Goal: Check status: Check status

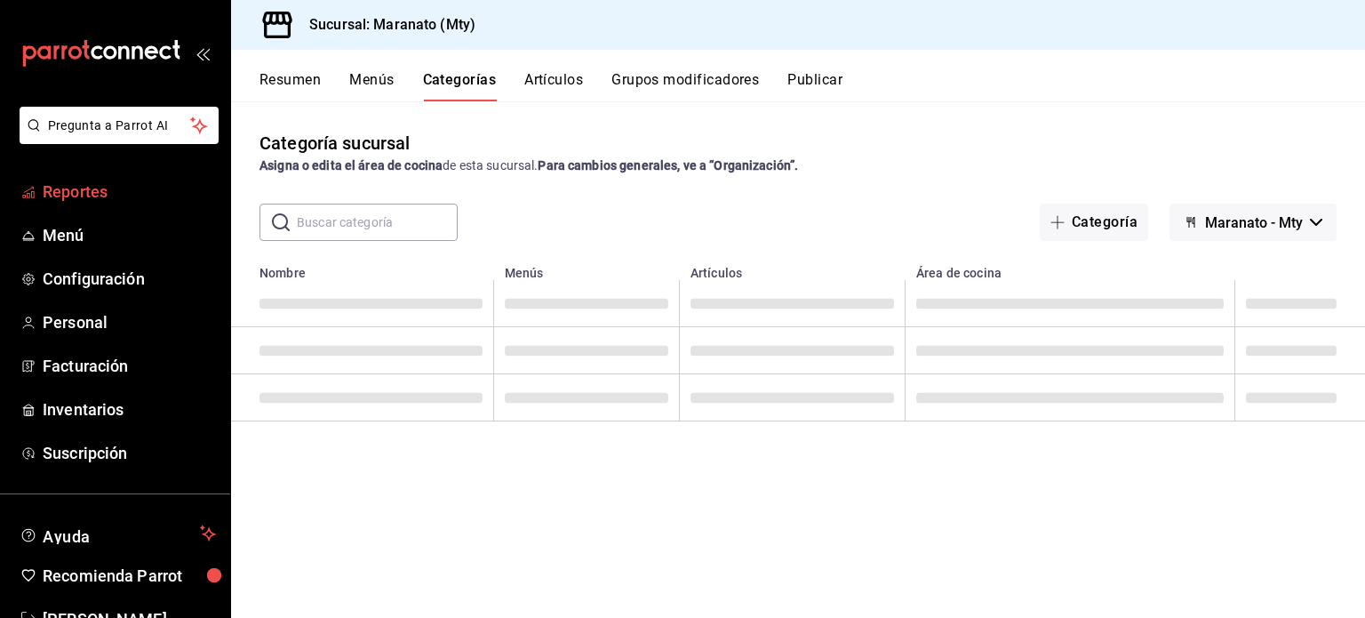
click at [118, 194] on span "Reportes" at bounding box center [129, 192] width 173 height 24
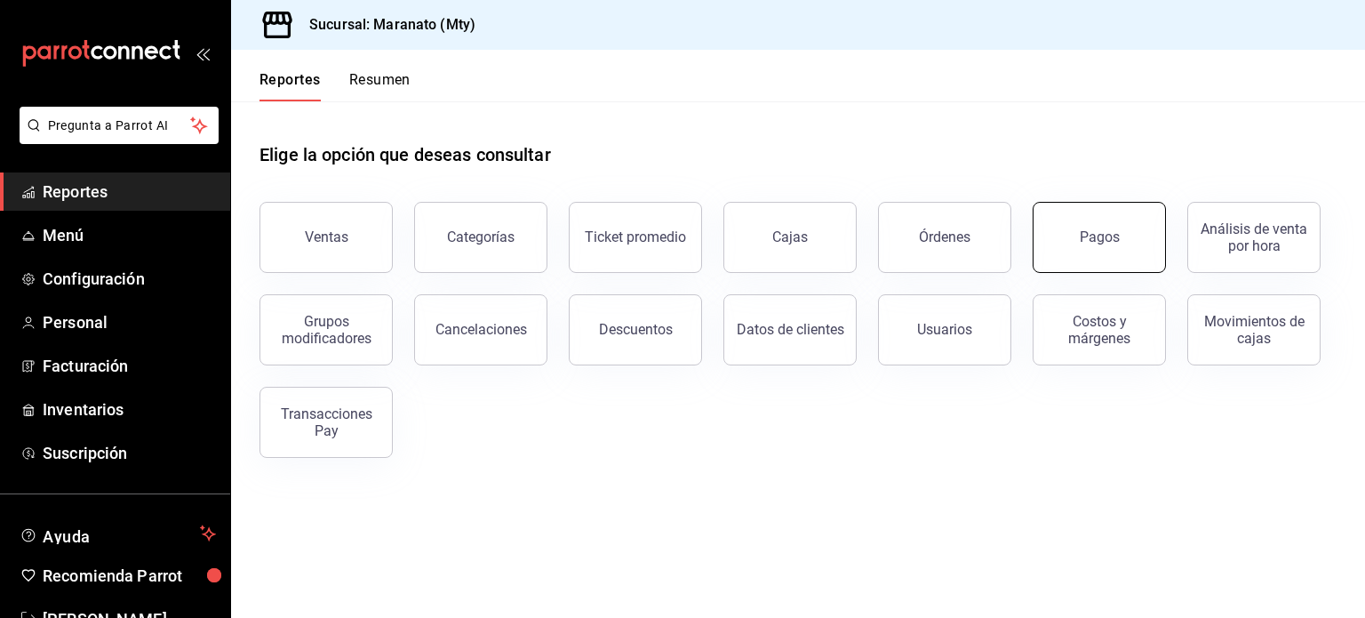
click at [1073, 239] on button "Pagos" at bounding box center [1099, 237] width 133 height 71
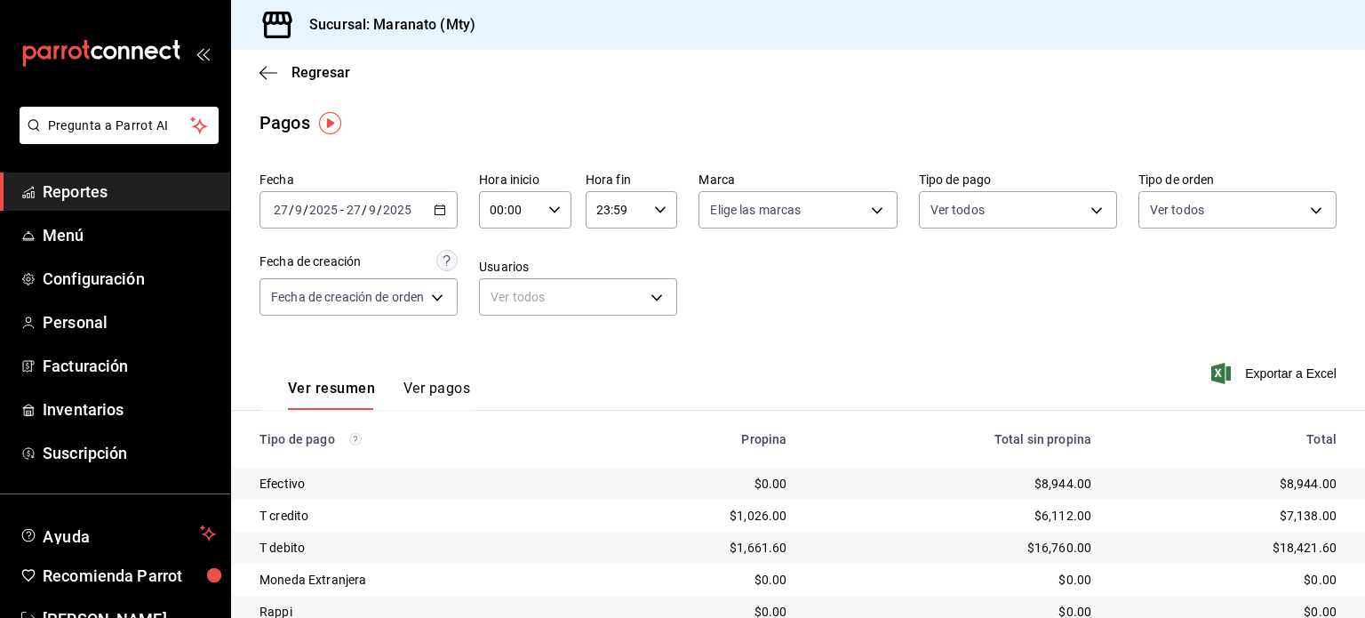
scroll to position [135, 0]
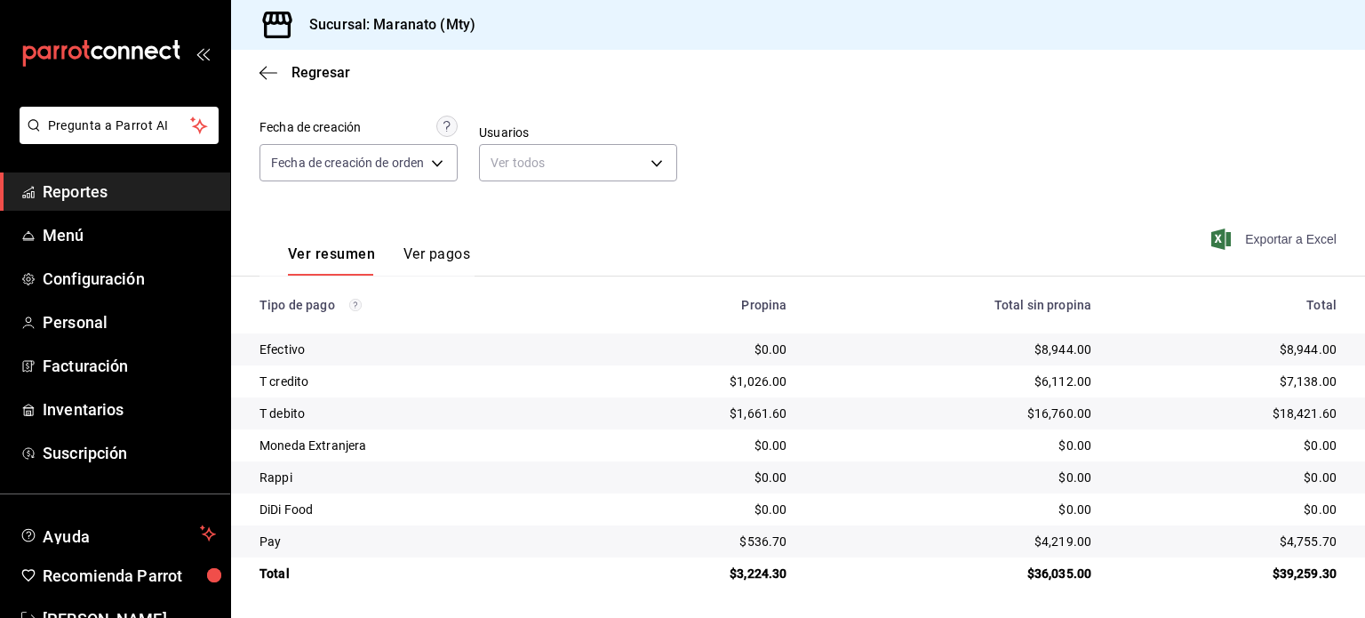
click at [1270, 245] on span "Exportar a Excel" at bounding box center [1276, 238] width 122 height 21
click at [868, 196] on div "Fecha [DATE] [DATE] - [DATE] [DATE] Hora inicio 00:00 Hora inicio Hora fin 23:5…" at bounding box center [798, 116] width 1077 height 172
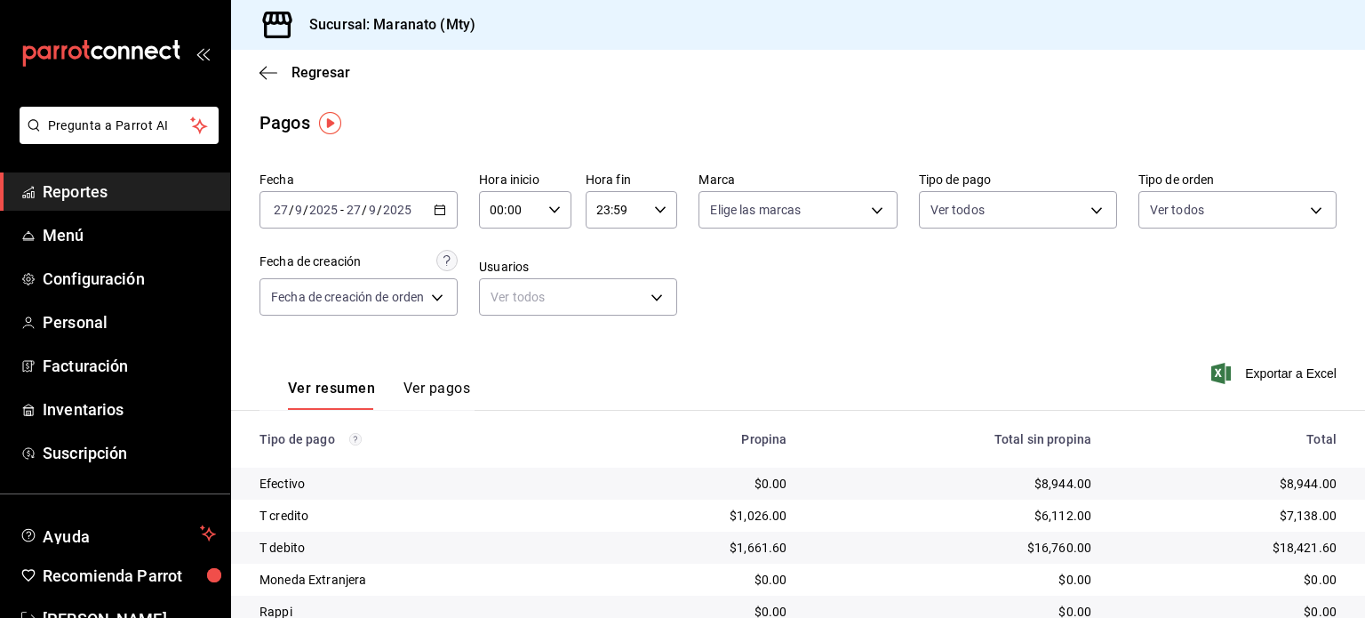
click at [444, 209] on \(Stroke\) "button" at bounding box center [441, 208] width 10 height 1
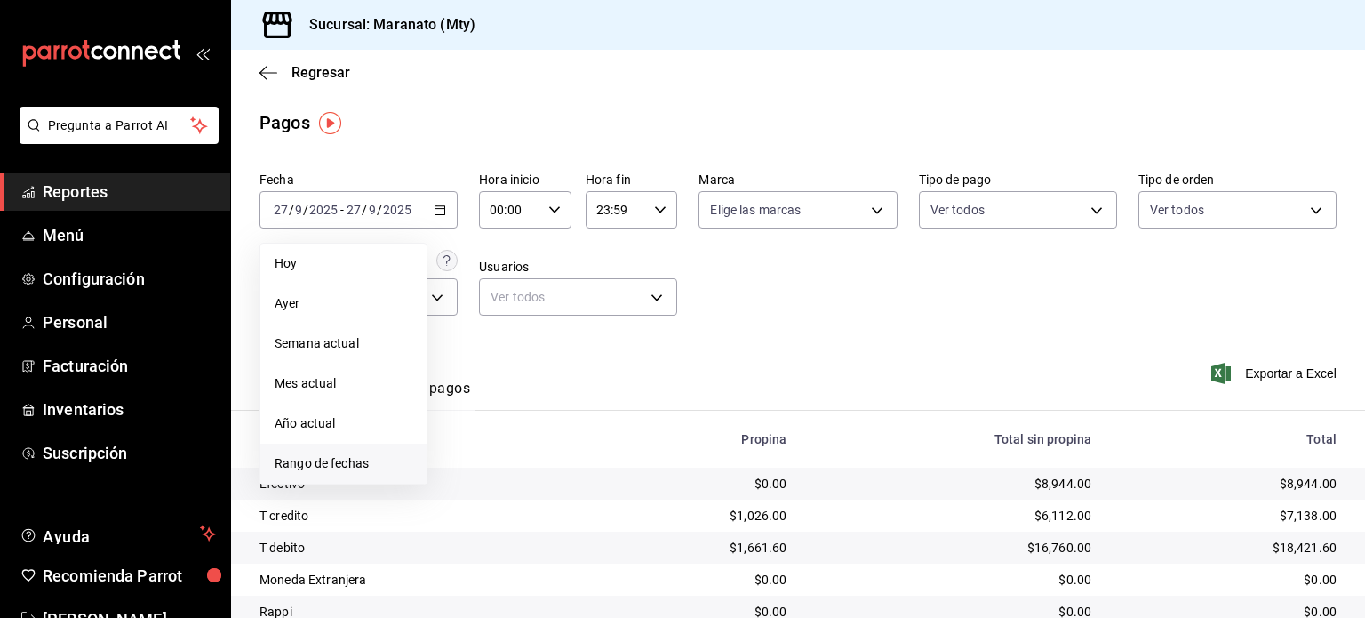
click at [348, 470] on span "Rango de fechas" at bounding box center [344, 463] width 138 height 19
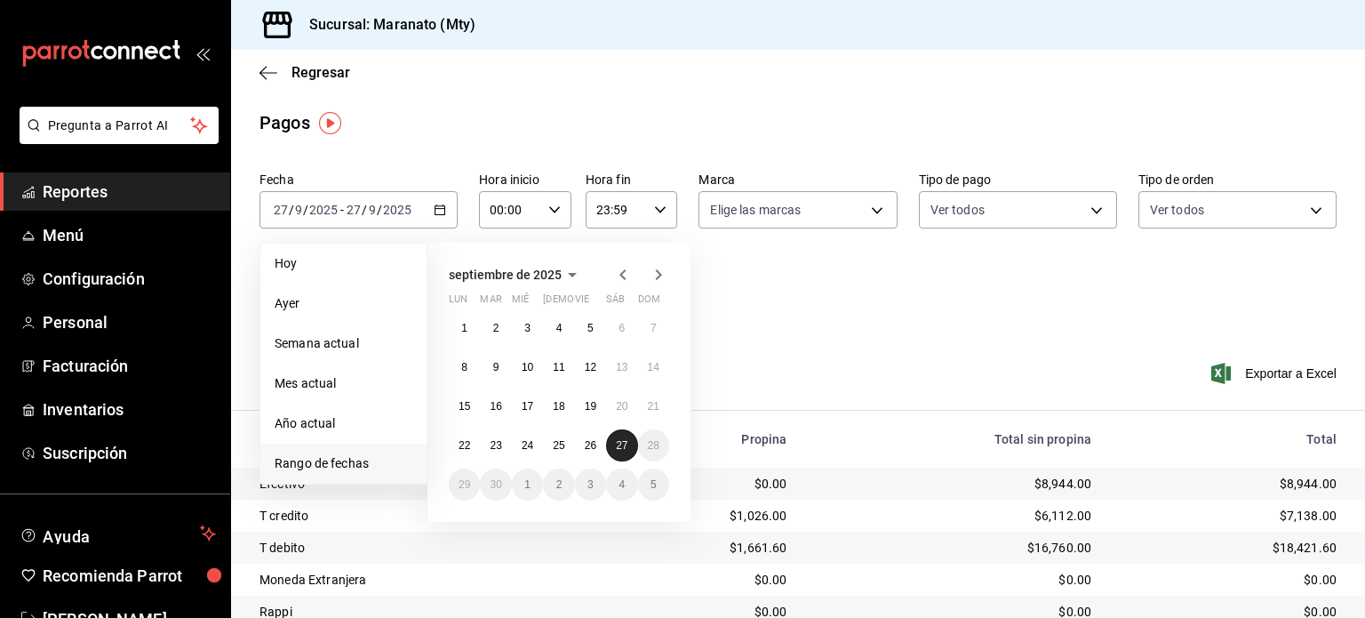
click at [614, 443] on button "27" at bounding box center [621, 445] width 31 height 32
click at [594, 447] on abbr "26" at bounding box center [591, 445] width 12 height 12
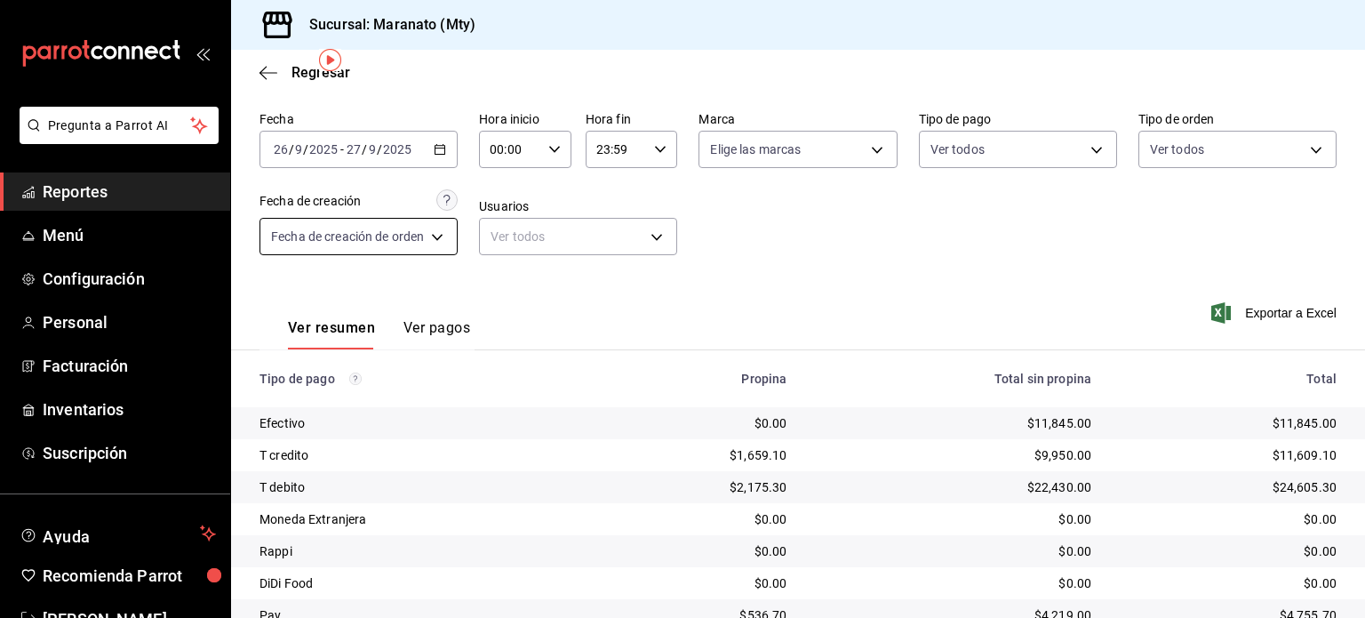
scroll to position [64, 0]
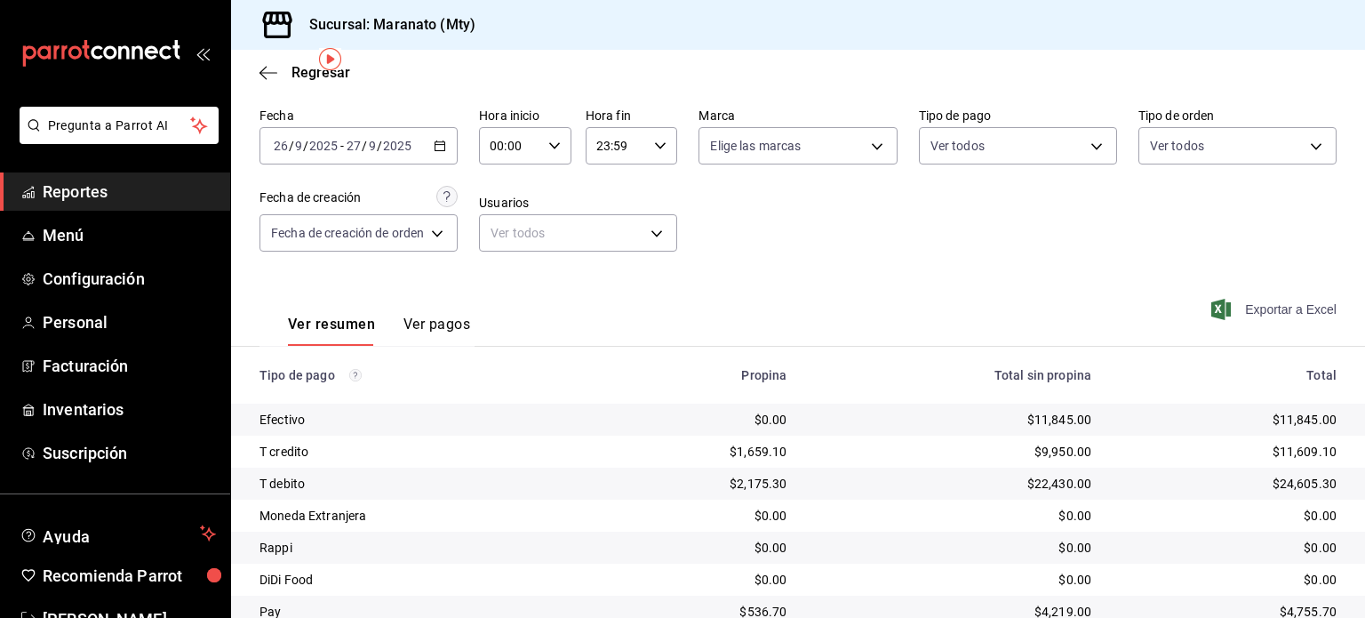
click at [1237, 312] on span "Exportar a Excel" at bounding box center [1276, 309] width 122 height 21
click at [260, 73] on icon "button" at bounding box center [263, 72] width 7 height 13
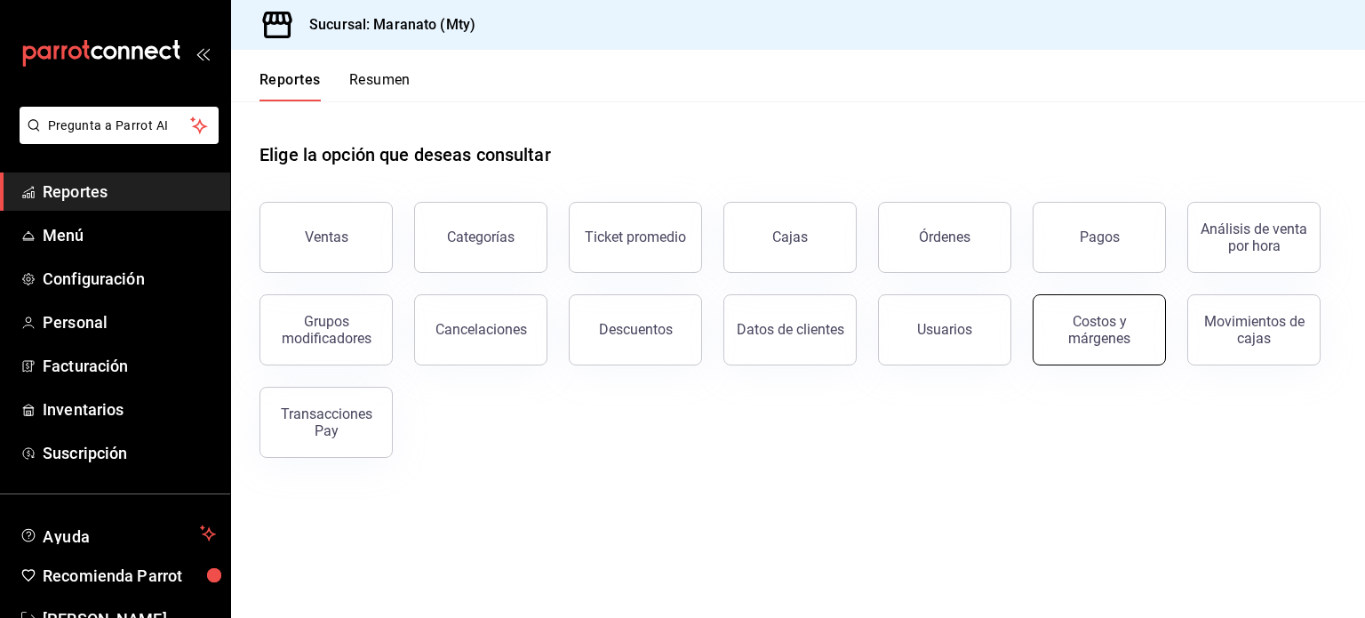
click at [1081, 329] on div "Costos y márgenes" at bounding box center [1100, 330] width 110 height 34
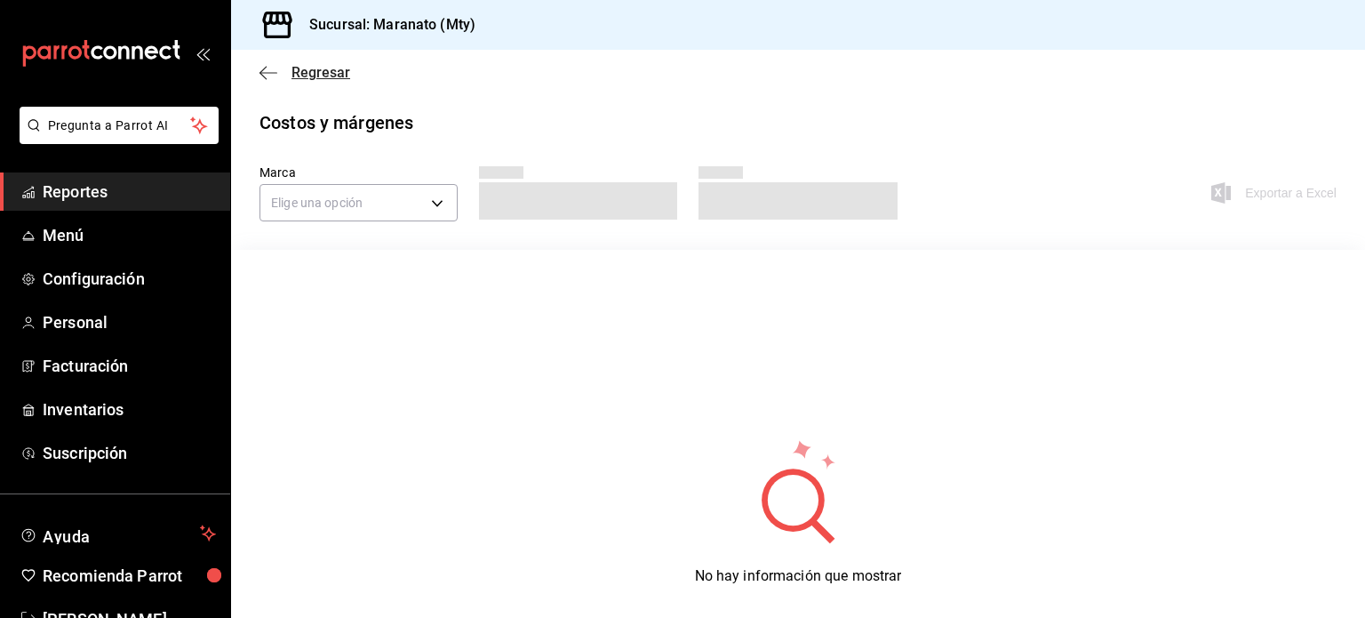
click at [274, 68] on icon "button" at bounding box center [269, 73] width 18 height 16
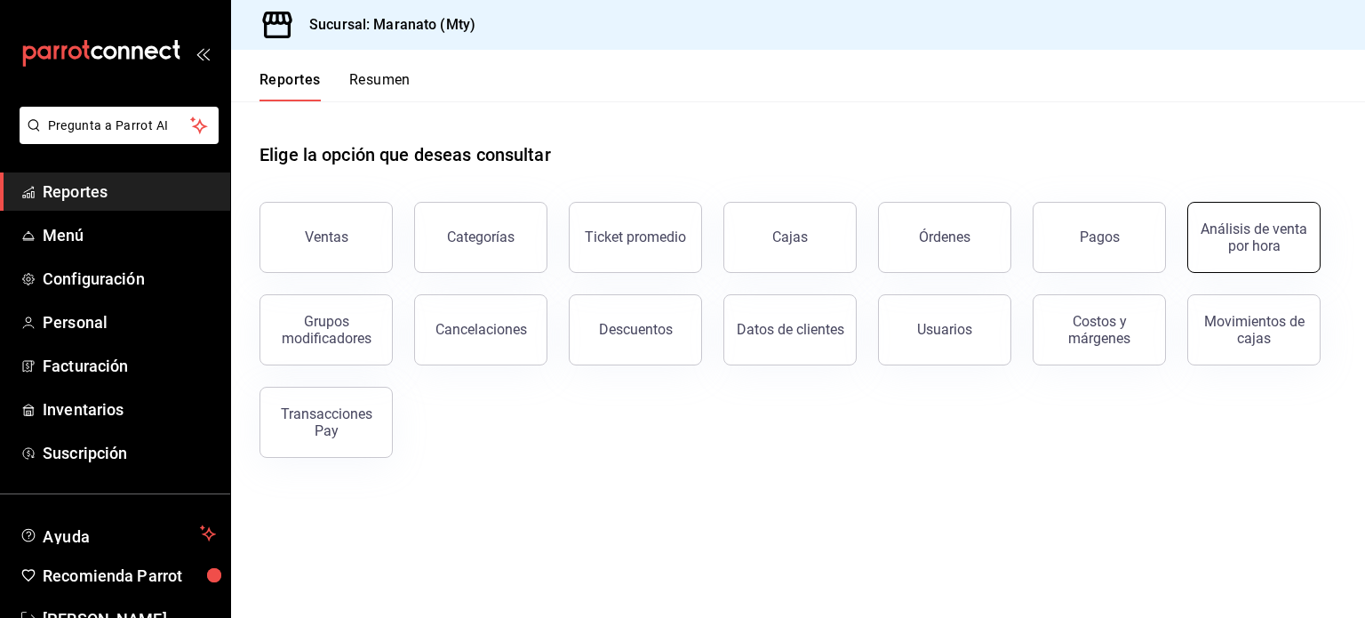
click at [1254, 227] on div "Análisis de venta por hora" at bounding box center [1254, 237] width 110 height 34
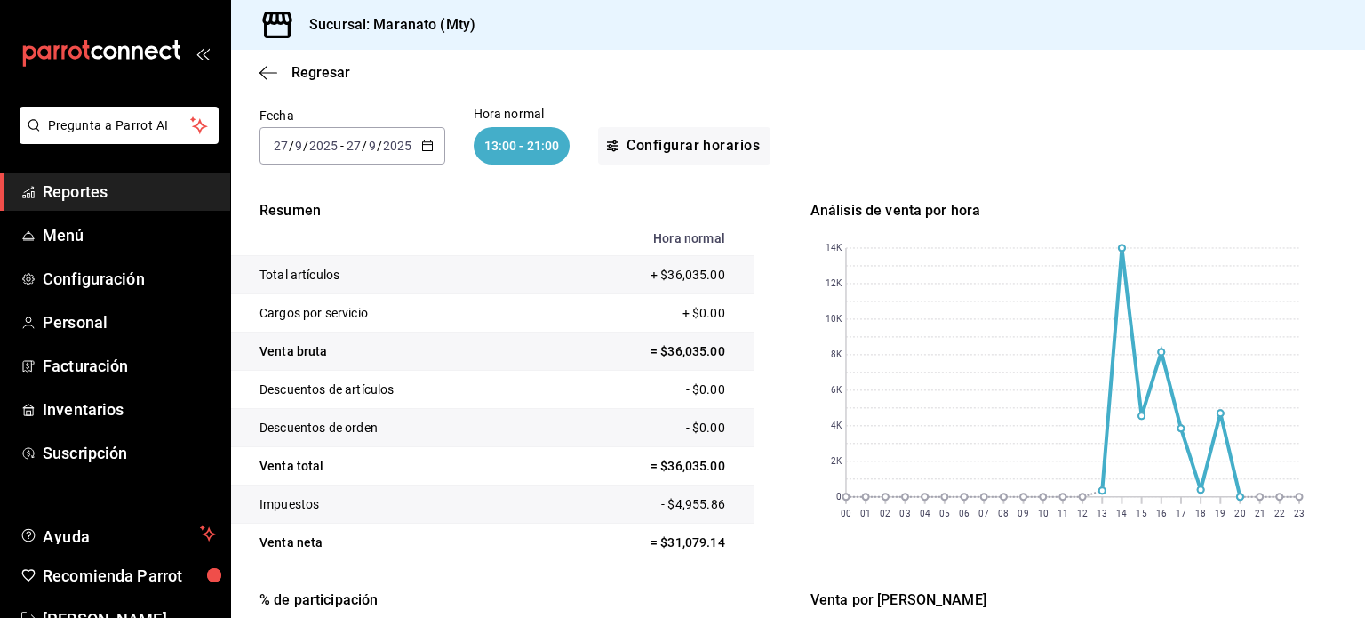
scroll to position [114, 0]
click at [261, 69] on icon "button" at bounding box center [269, 73] width 18 height 16
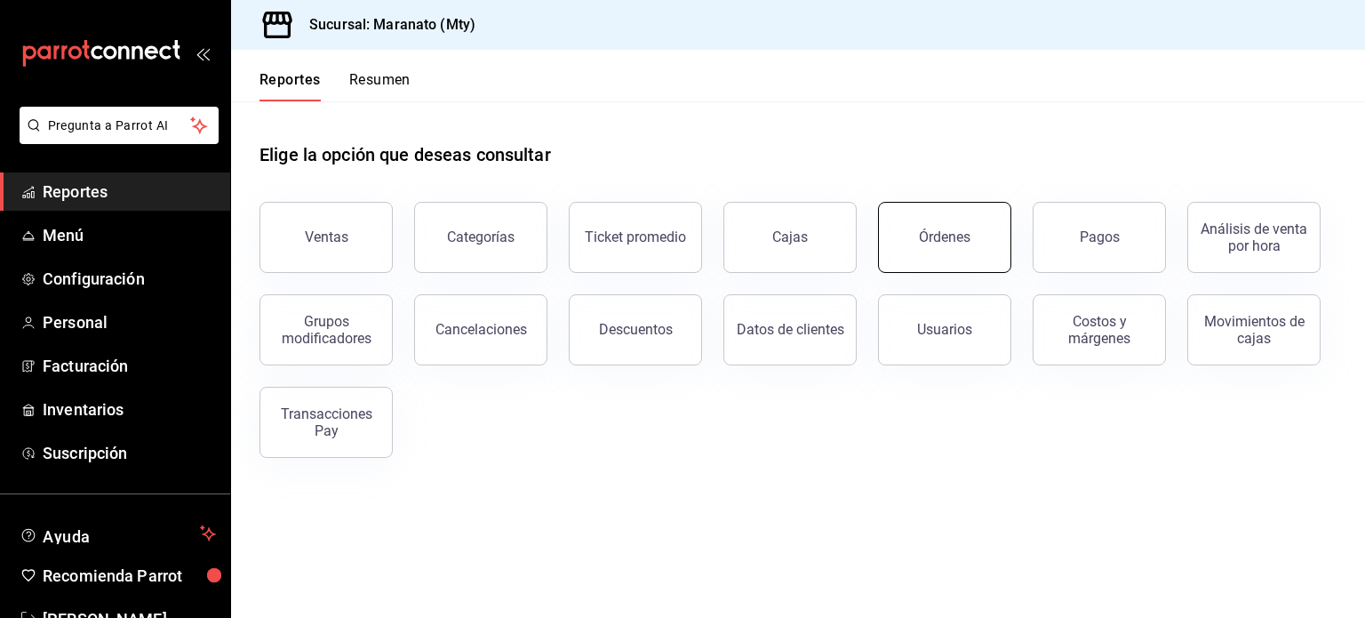
click at [893, 227] on button "Órdenes" at bounding box center [944, 237] width 133 height 71
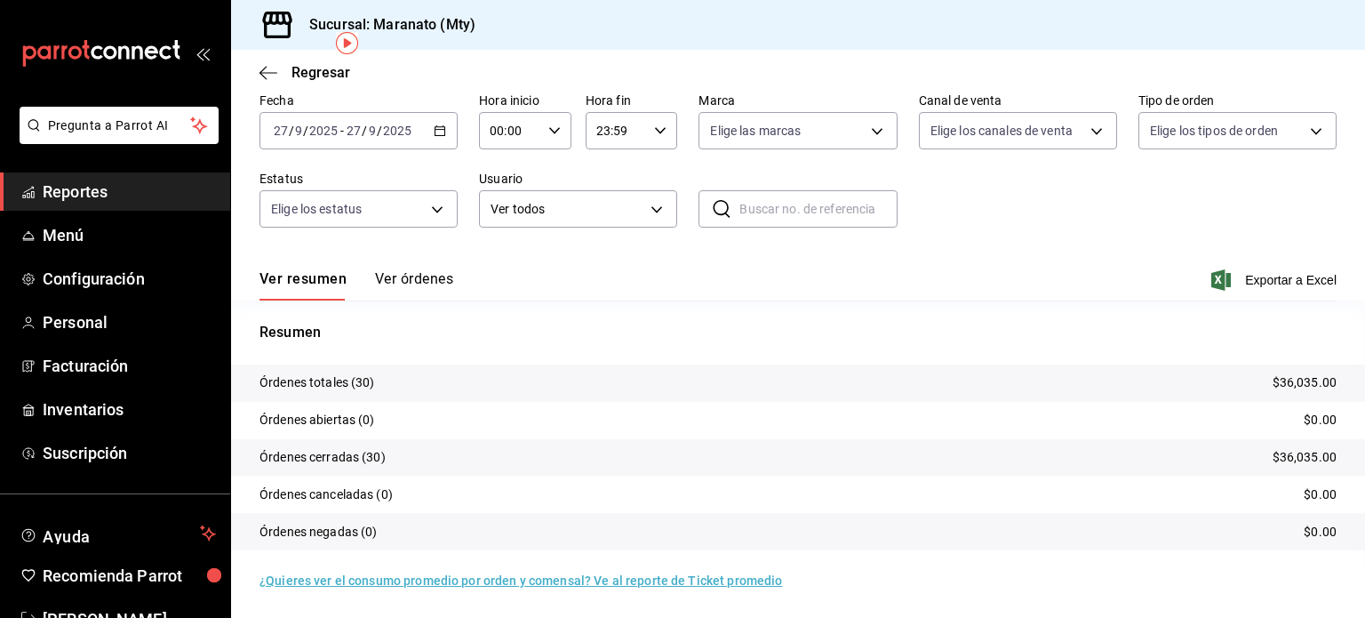
scroll to position [80, 0]
click at [396, 276] on button "Ver órdenes" at bounding box center [414, 284] width 78 height 30
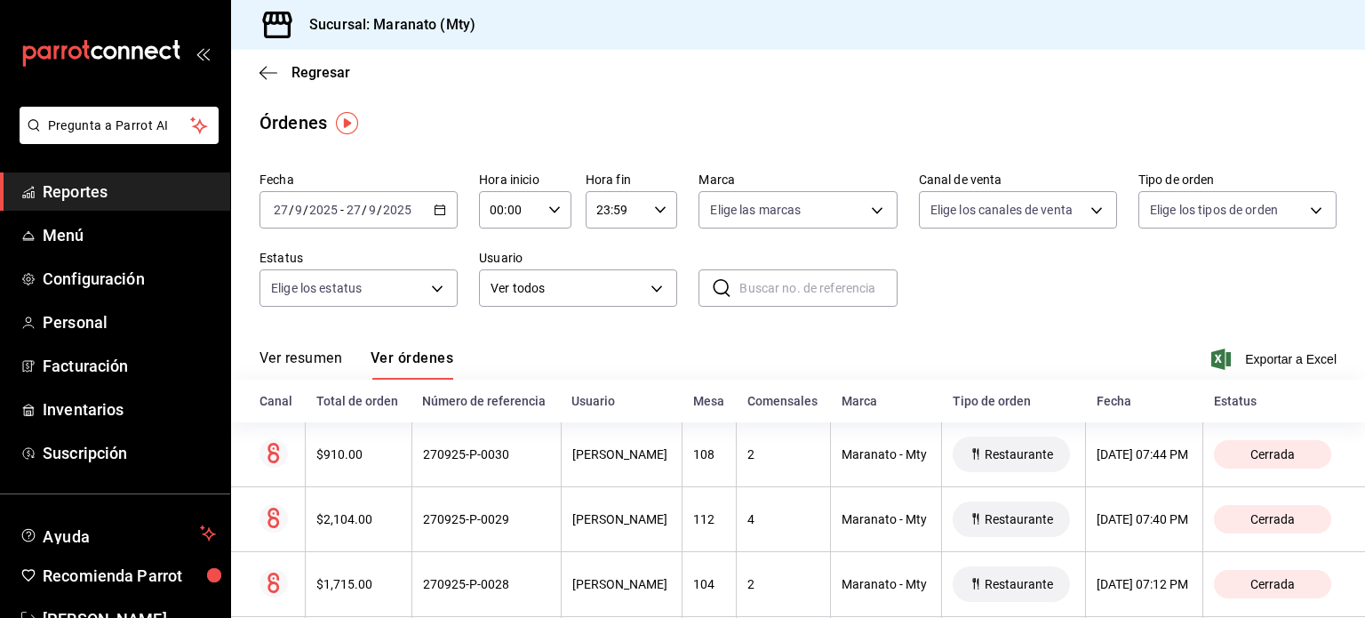
click at [626, 454] on div "[PERSON_NAME]" at bounding box center [621, 454] width 99 height 14
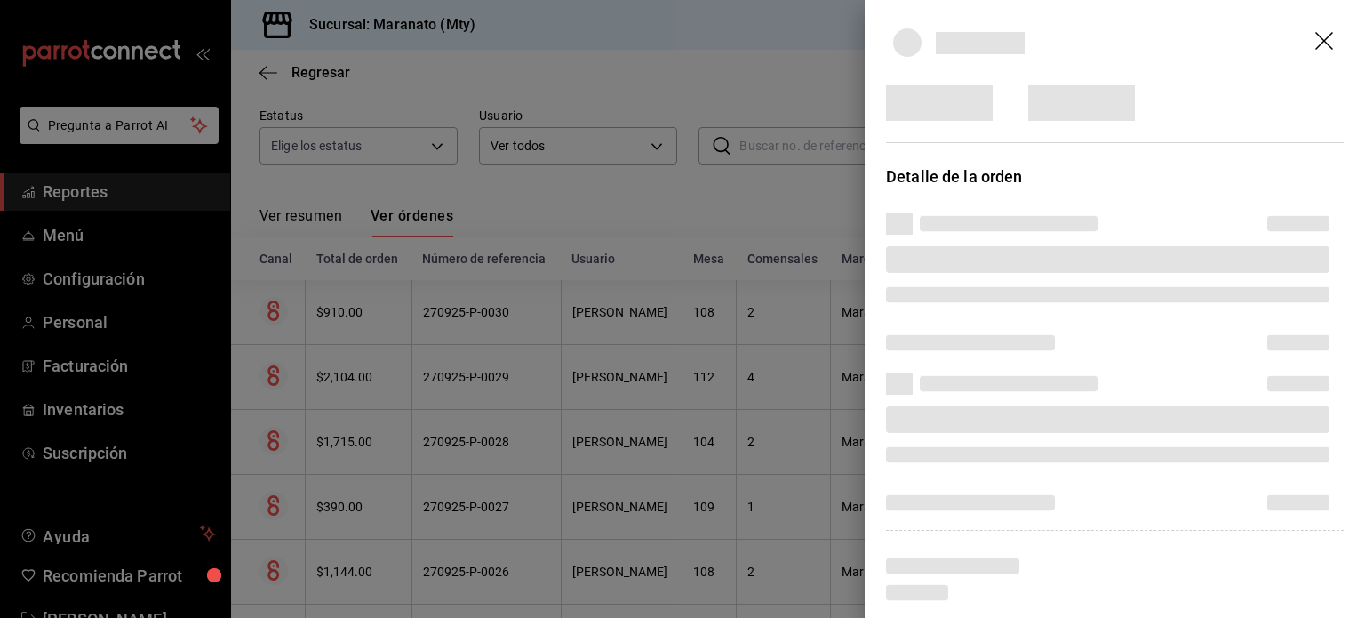
scroll to position [153, 0]
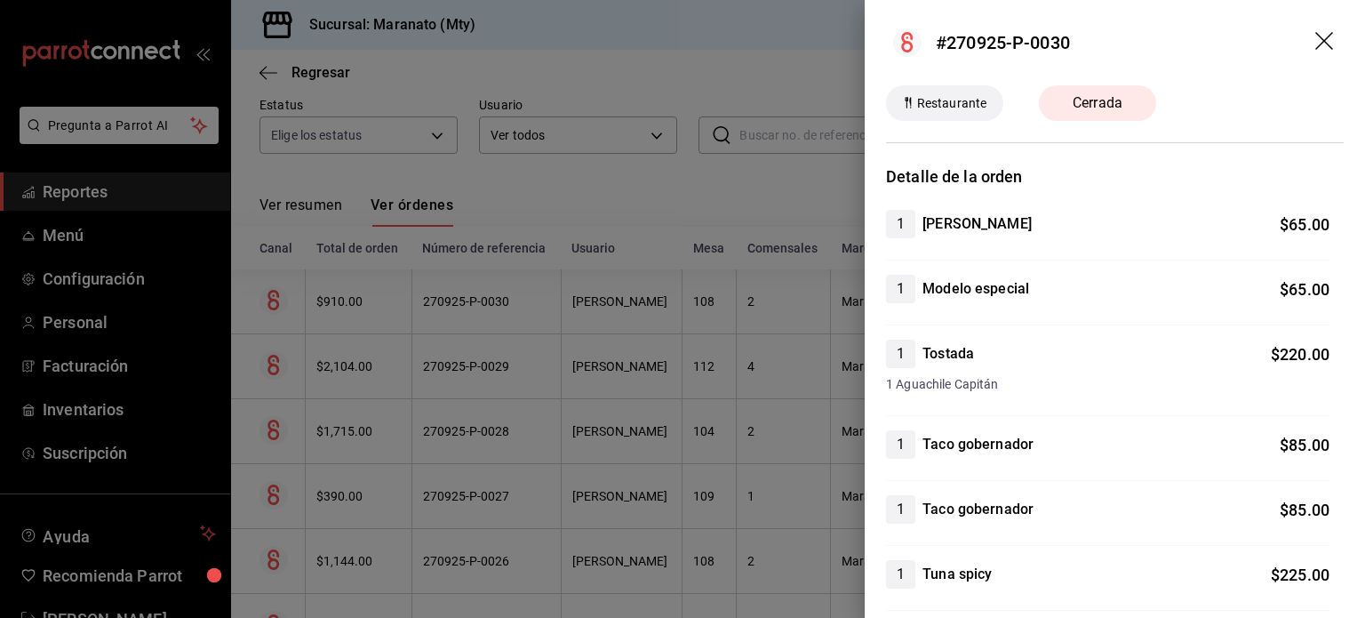
click at [1316, 36] on icon "drag" at bounding box center [1326, 42] width 21 height 21
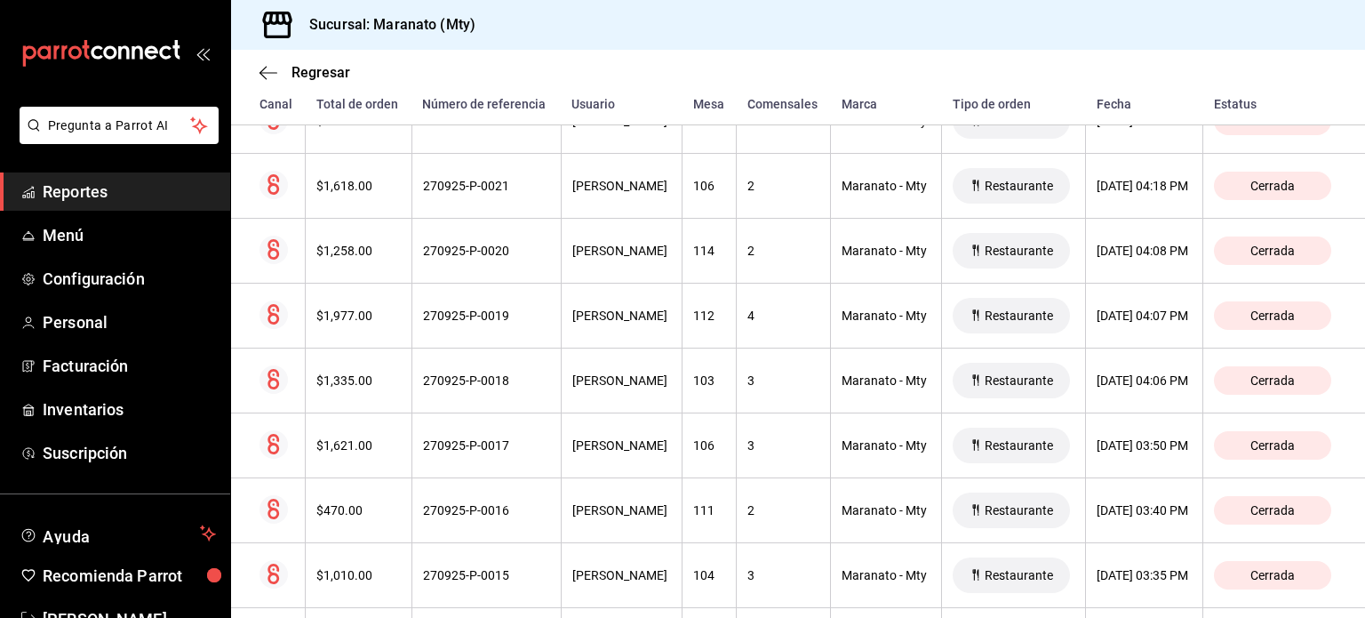
scroll to position [884, 0]
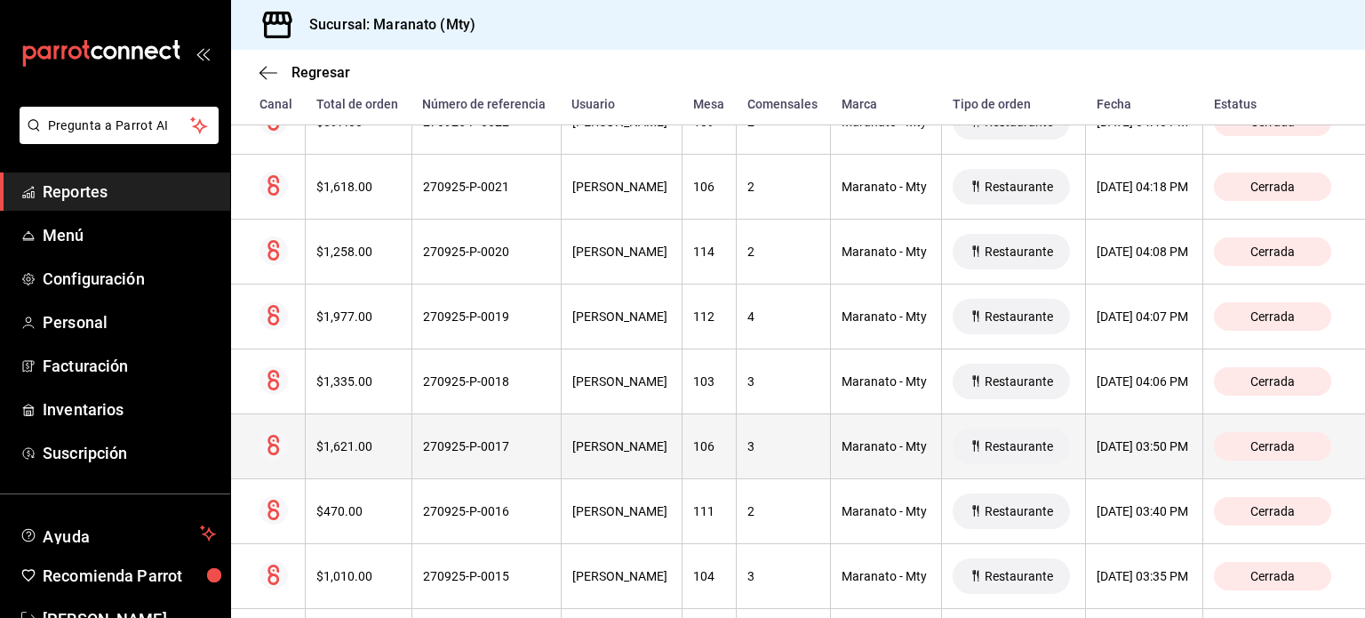
click at [748, 444] on div "3" at bounding box center [784, 446] width 72 height 14
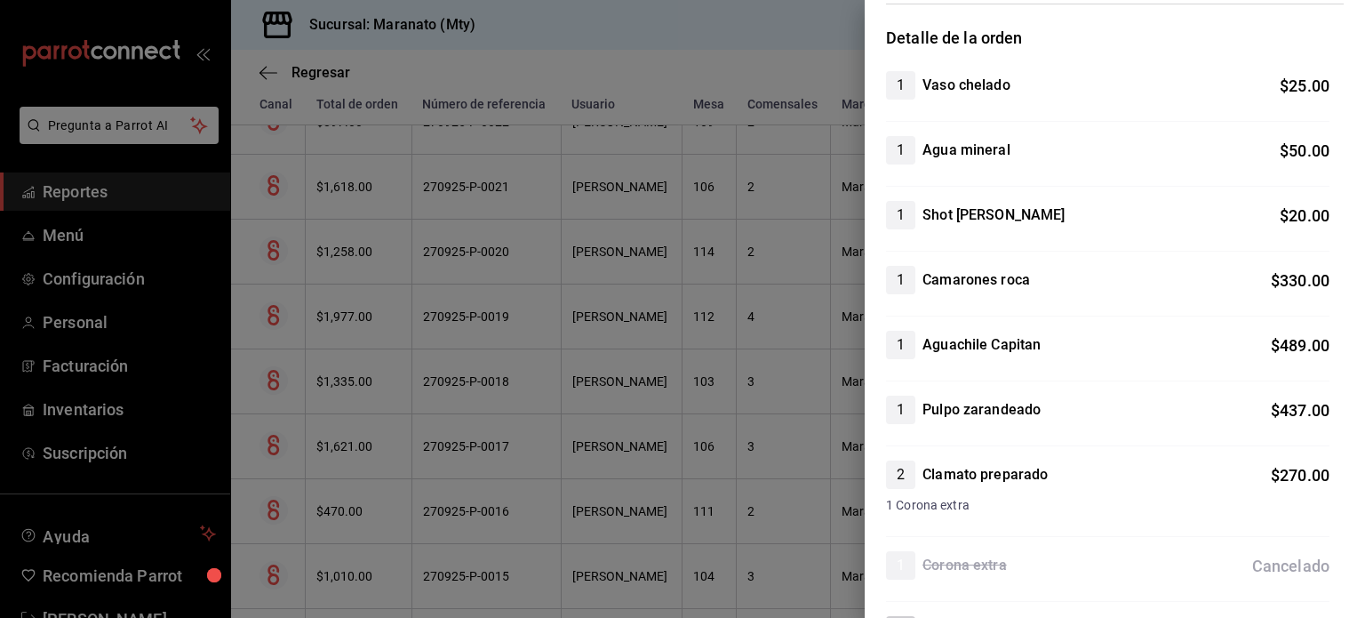
scroll to position [0, 0]
